Goal: Task Accomplishment & Management: Manage account settings

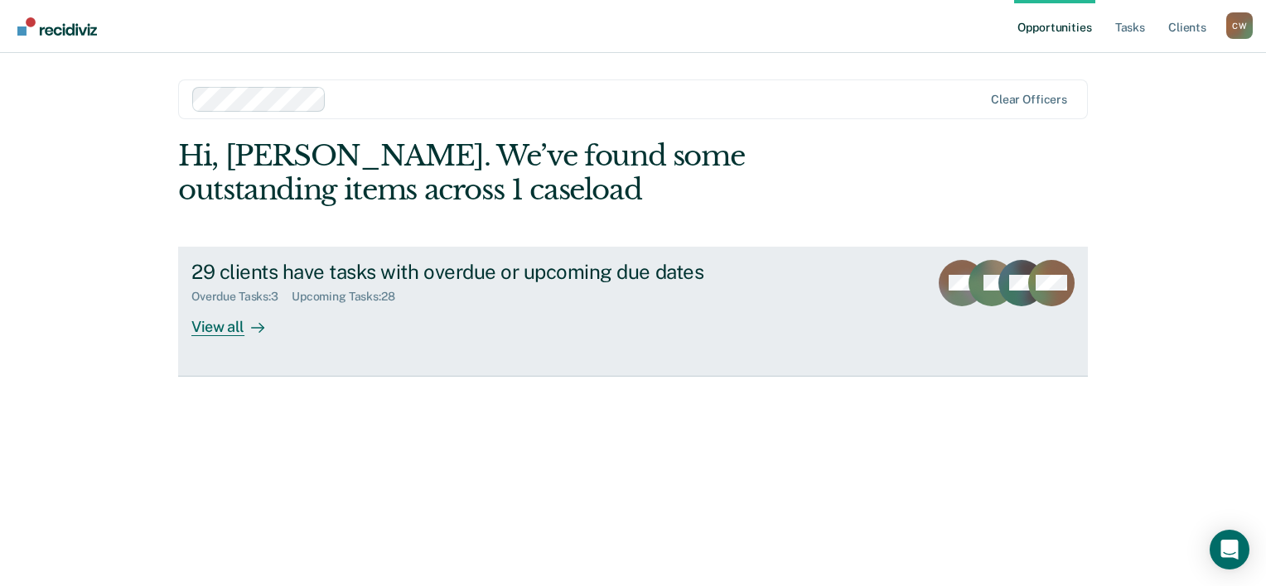
click at [247, 325] on div at bounding box center [254, 326] width 20 height 19
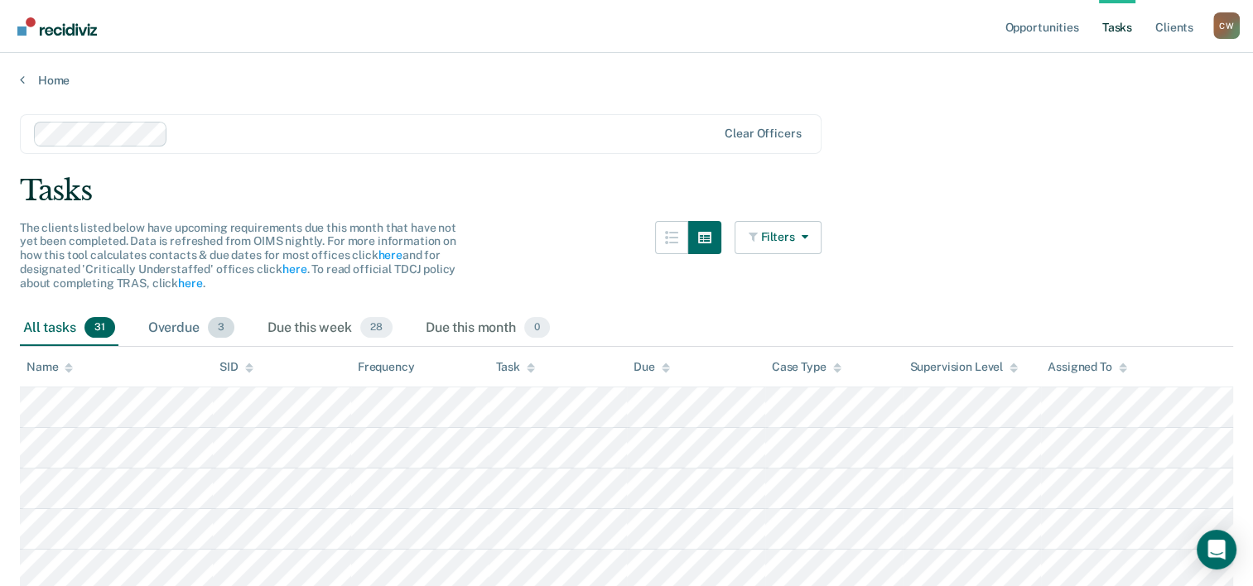
click at [205, 321] on div "Overdue 3" at bounding box center [191, 329] width 93 height 36
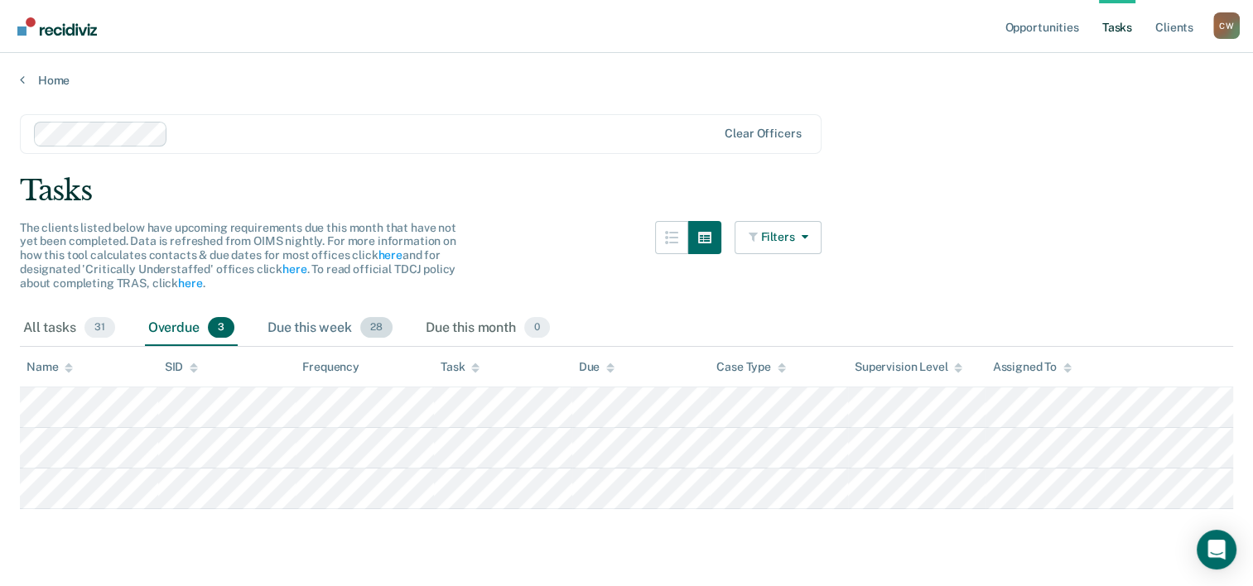
click at [317, 322] on div "Due this week 28" at bounding box center [330, 329] width 132 height 36
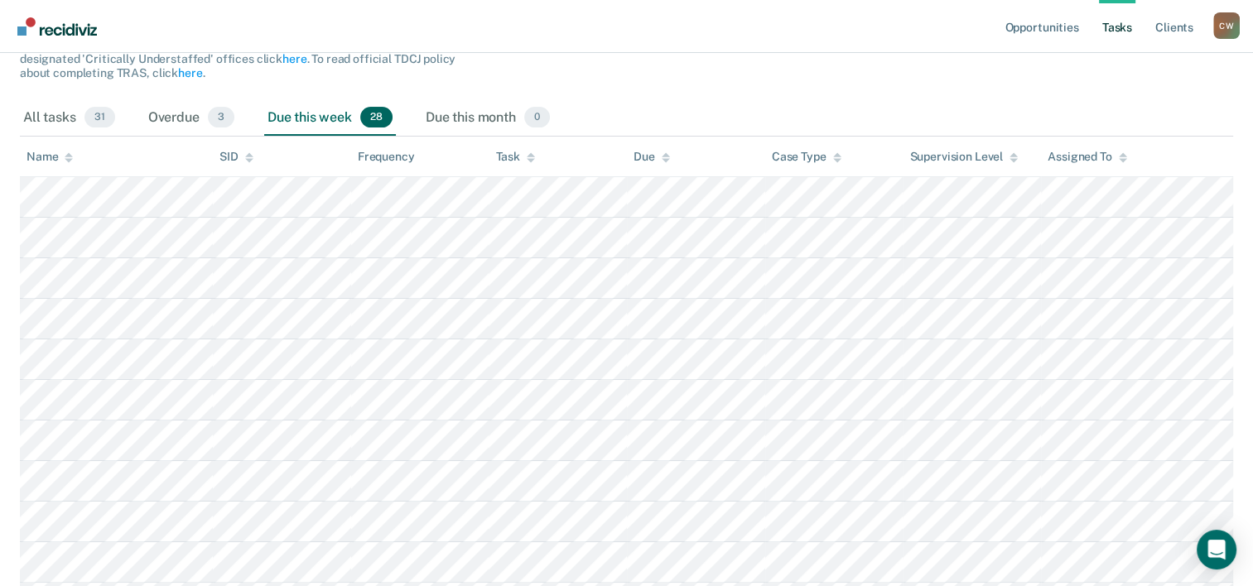
scroll to position [249, 0]
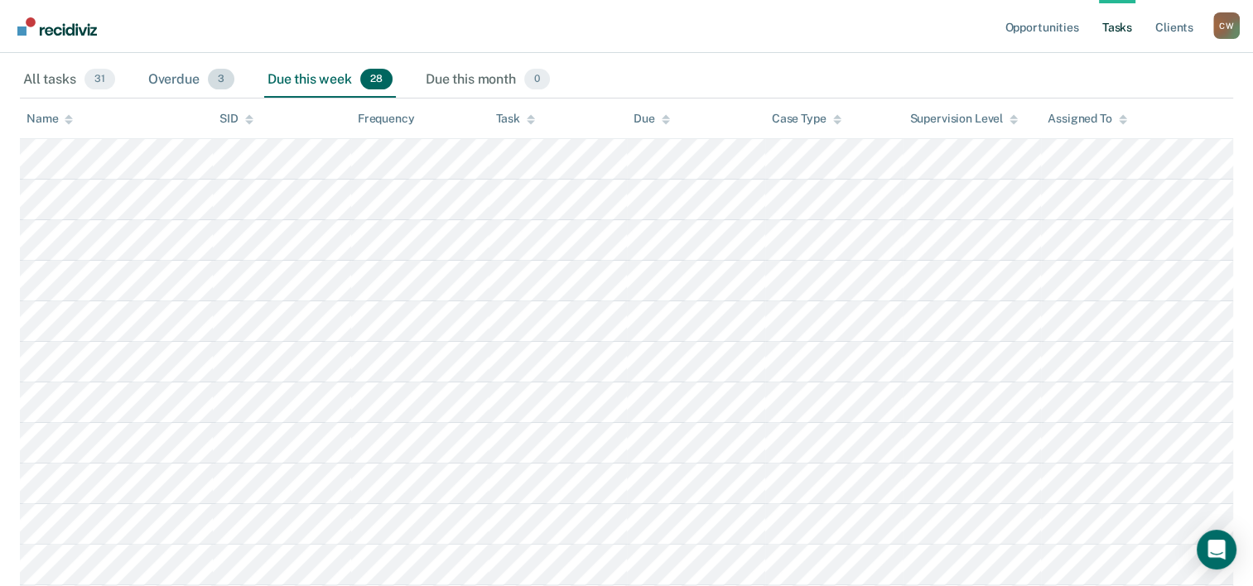
click at [157, 80] on div "Overdue 3" at bounding box center [191, 80] width 93 height 36
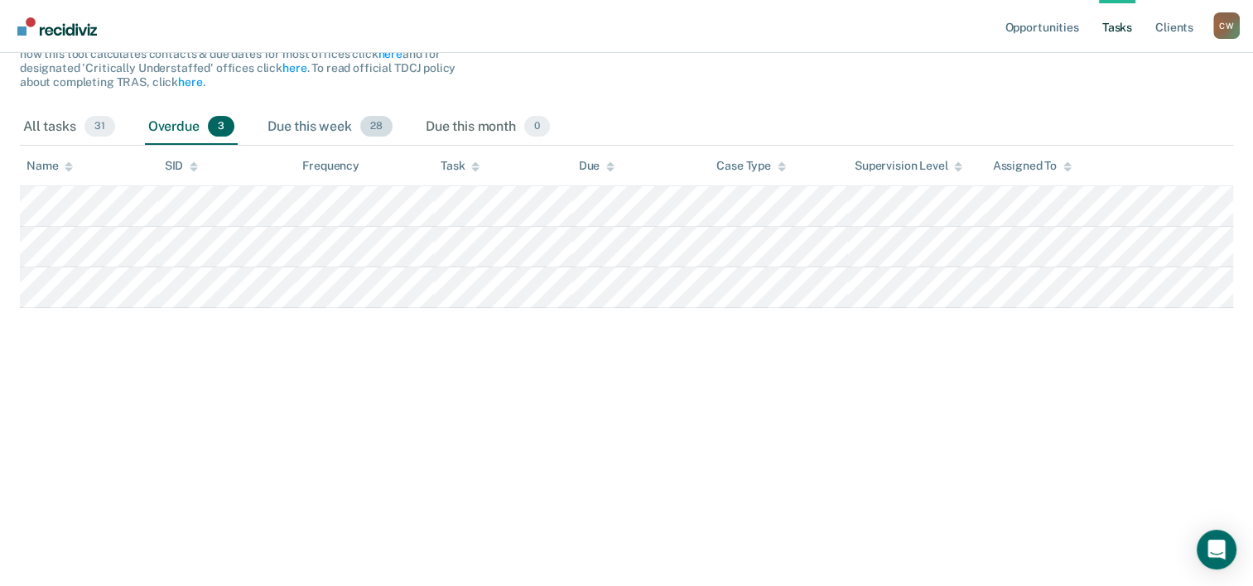
click at [352, 127] on div "Due this week 28" at bounding box center [330, 127] width 132 height 36
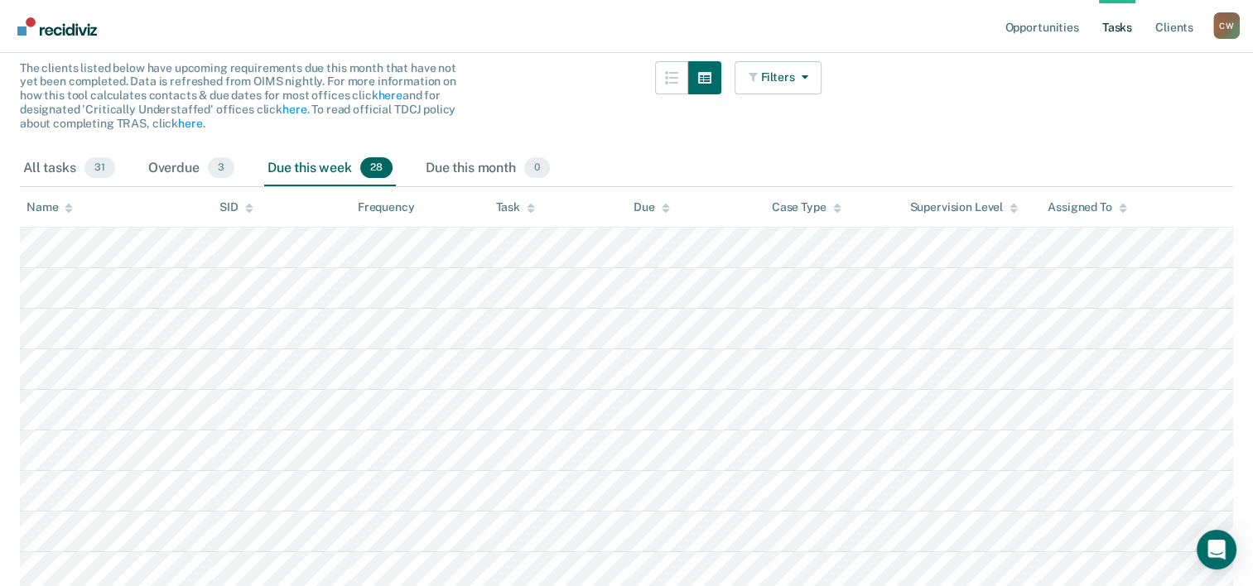
scroll to position [0, 0]
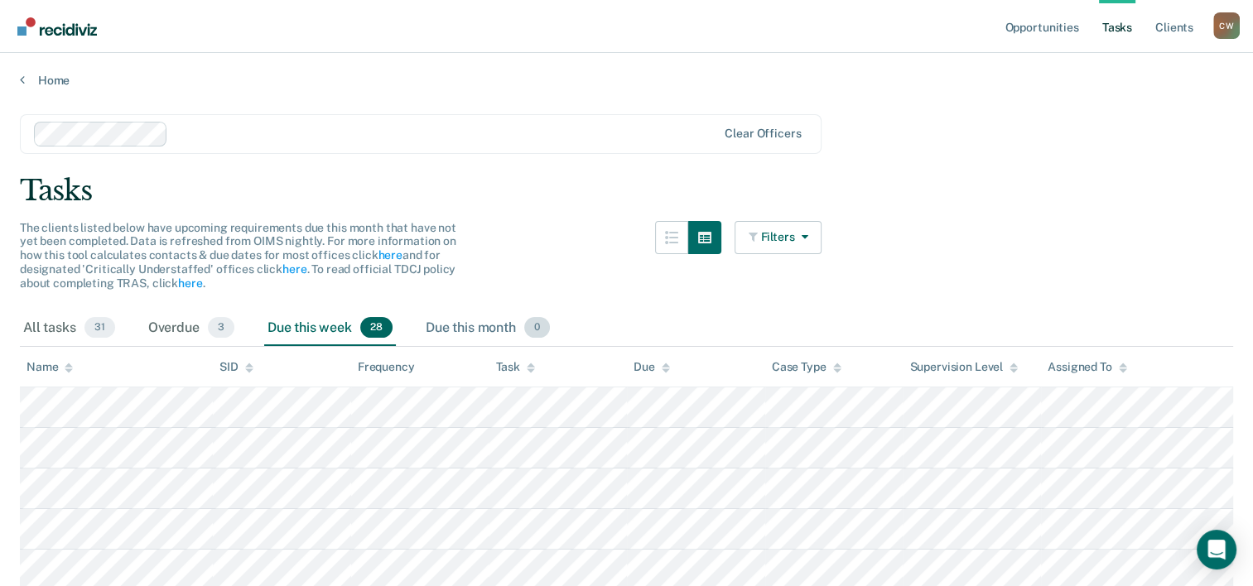
click at [461, 327] on div "Due this month 0" at bounding box center [487, 329] width 131 height 36
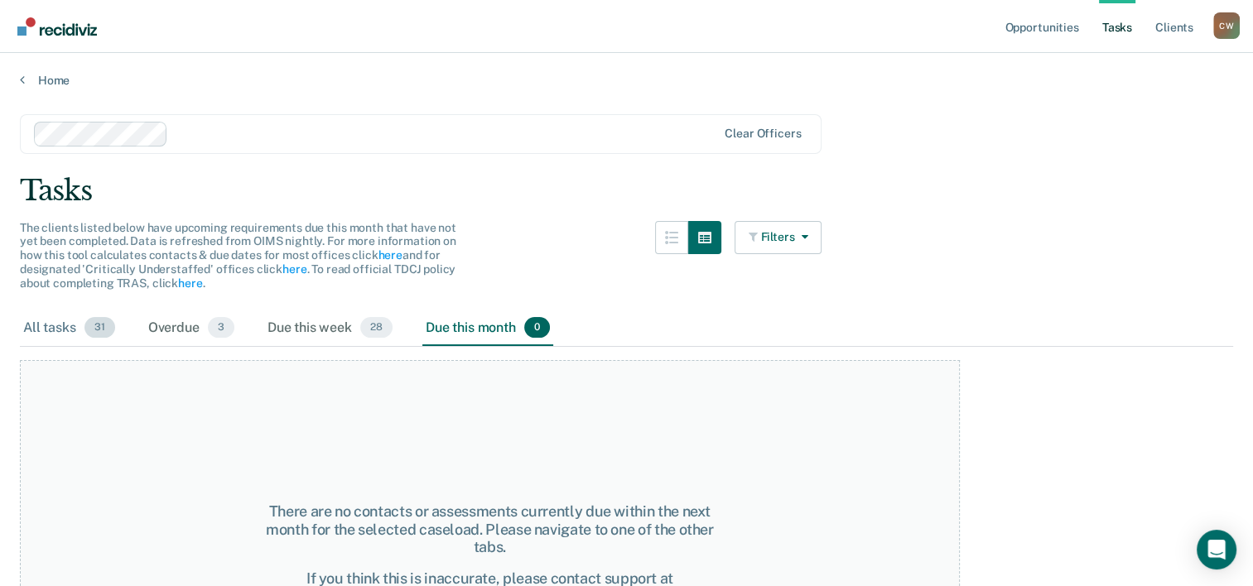
click at [51, 320] on div "All tasks 31" at bounding box center [69, 329] width 99 height 36
